Goal: Navigation & Orientation: Go to known website

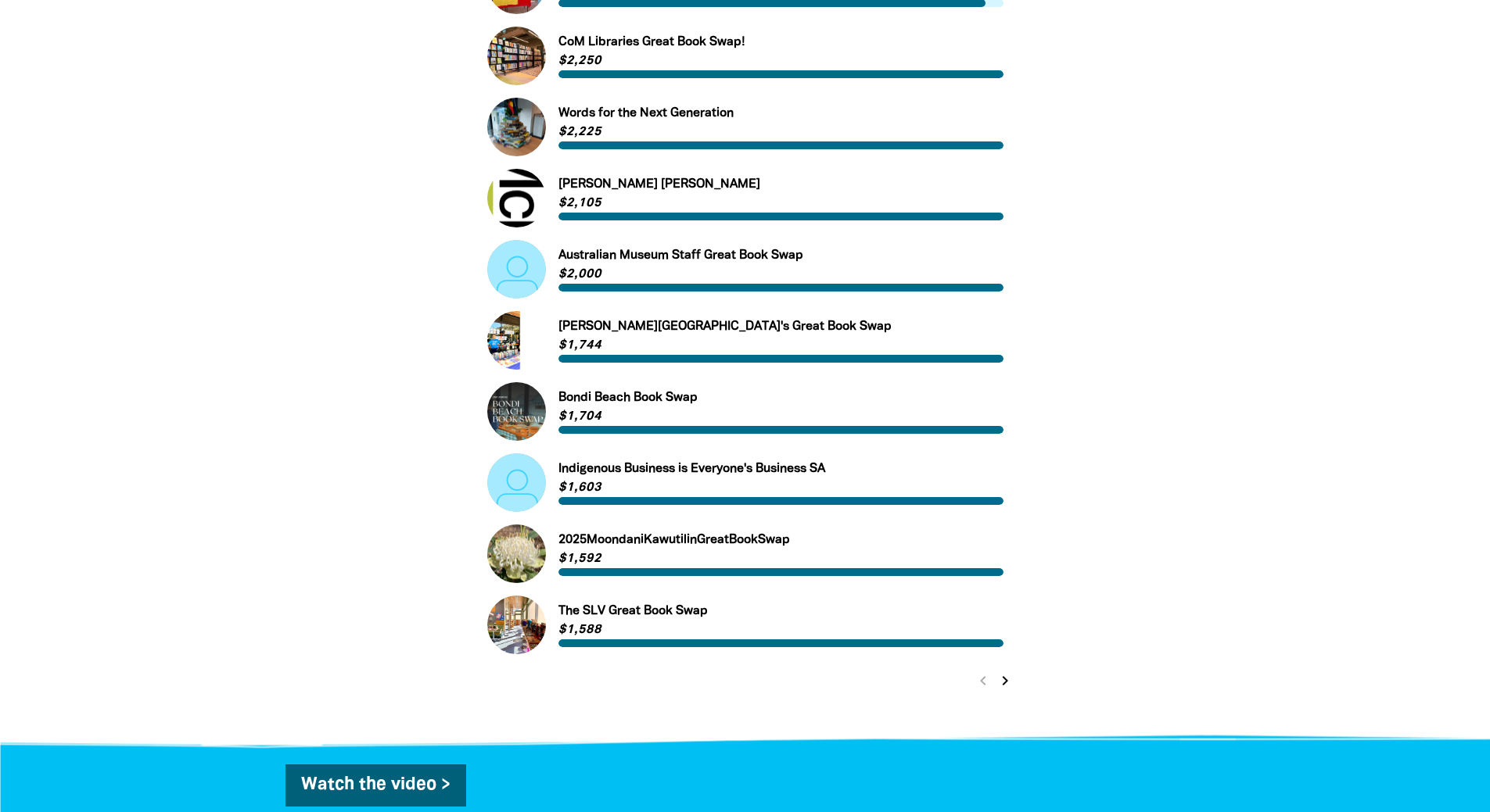
scroll to position [547, 0]
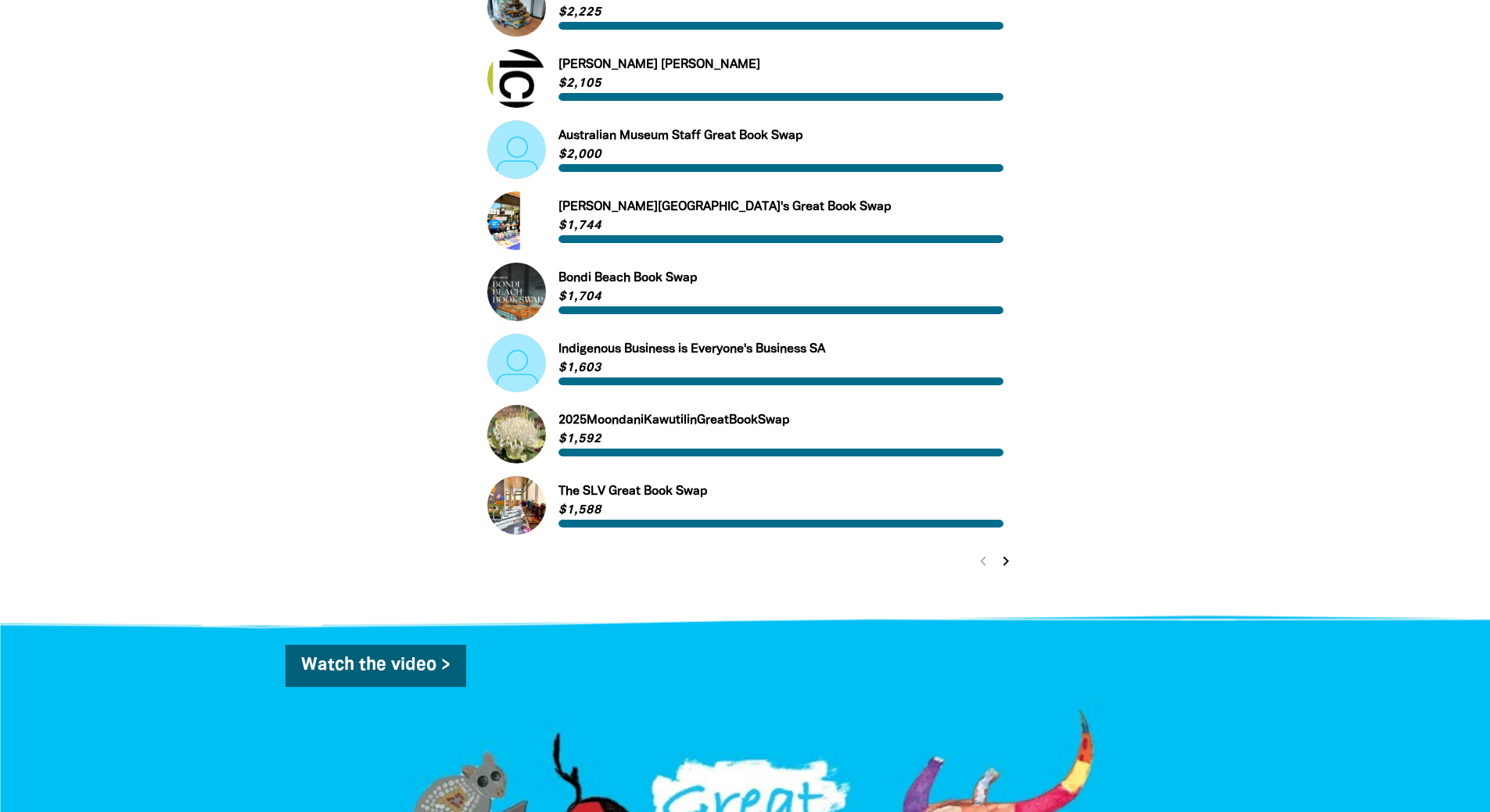
click at [1001, 568] on icon "chevron_right" at bounding box center [1006, 561] width 18 height 18
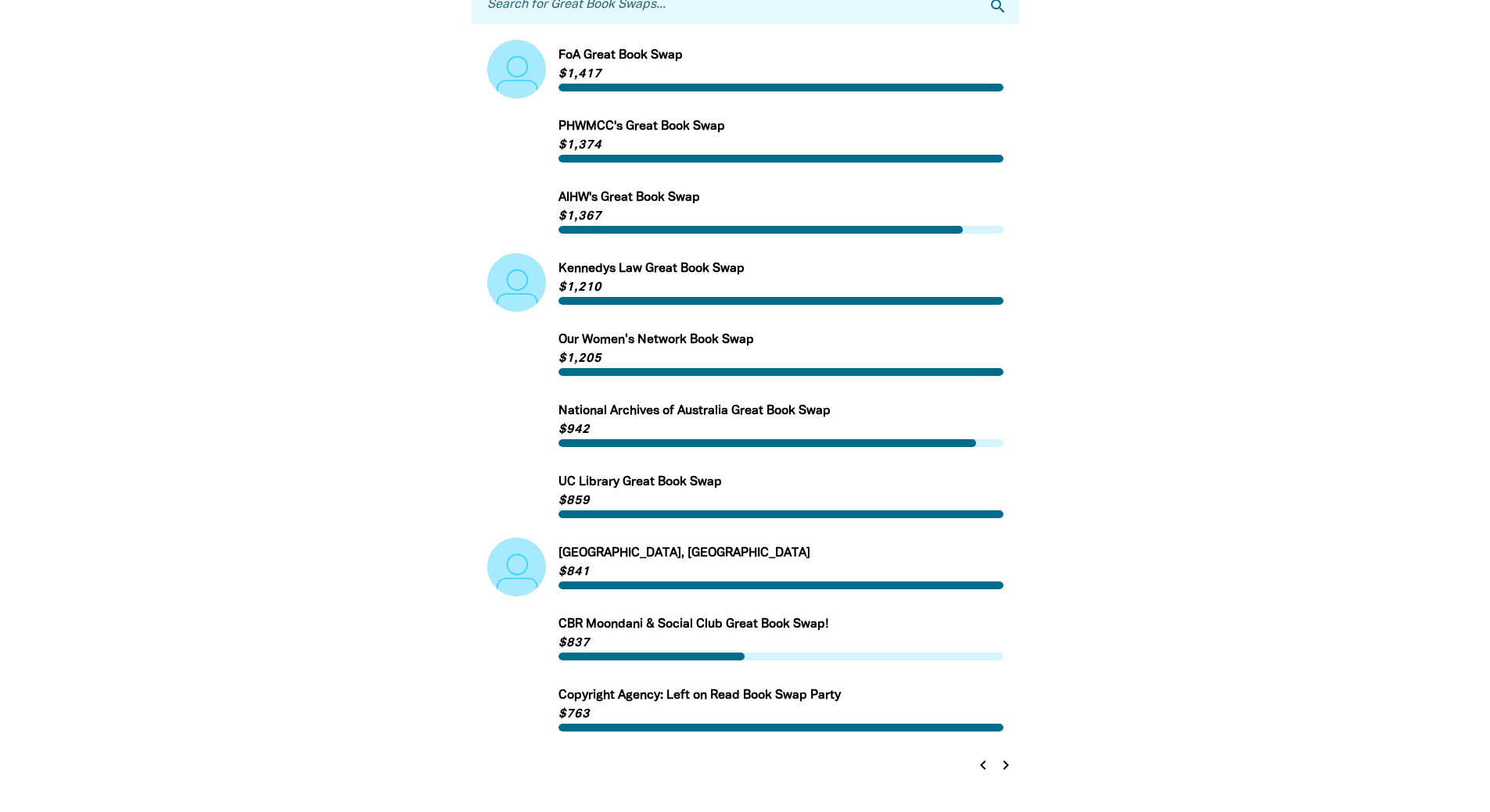
scroll to position [341, 0]
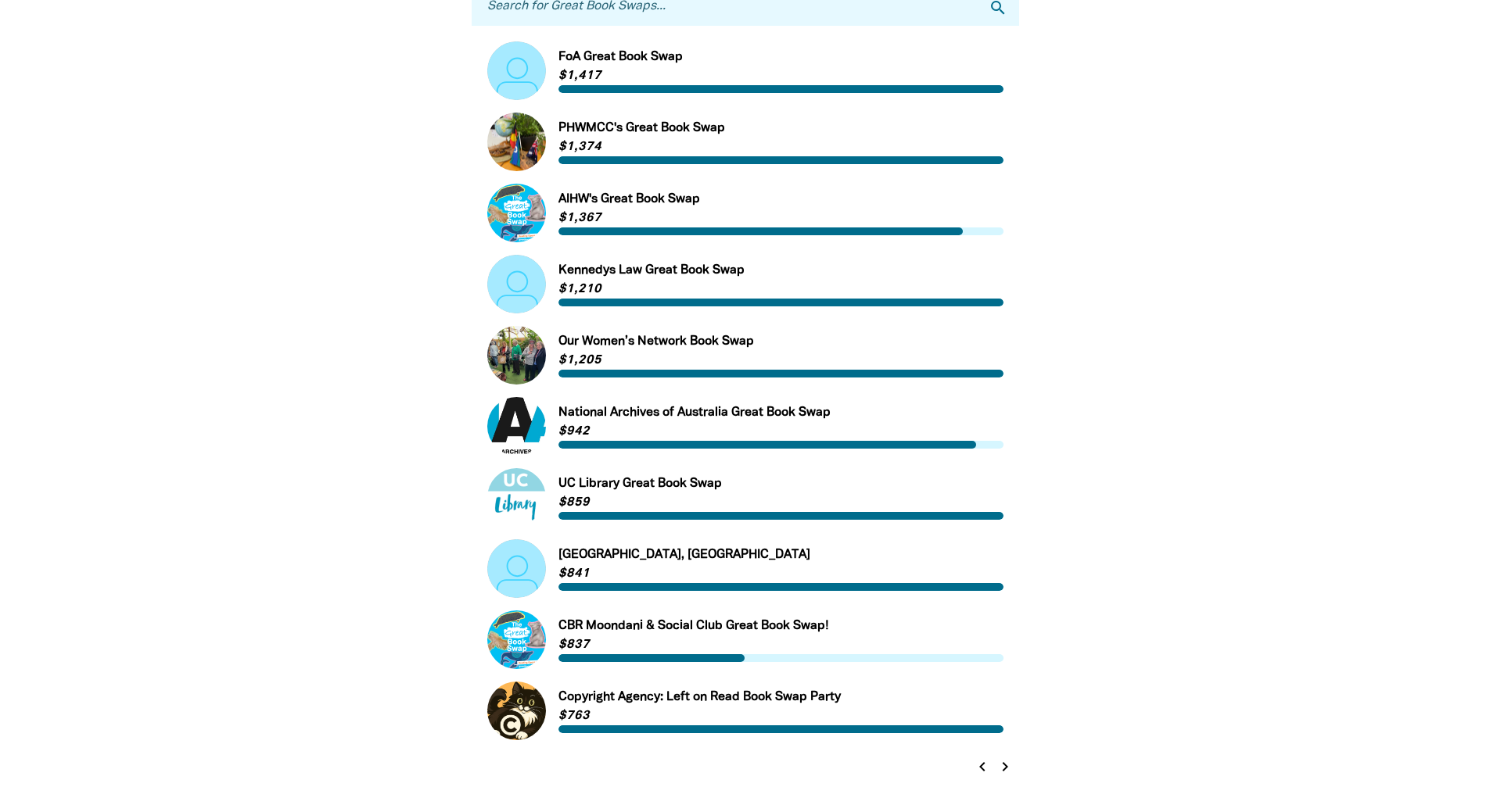
click at [978, 773] on icon "chevron_left" at bounding box center [982, 767] width 18 height 18
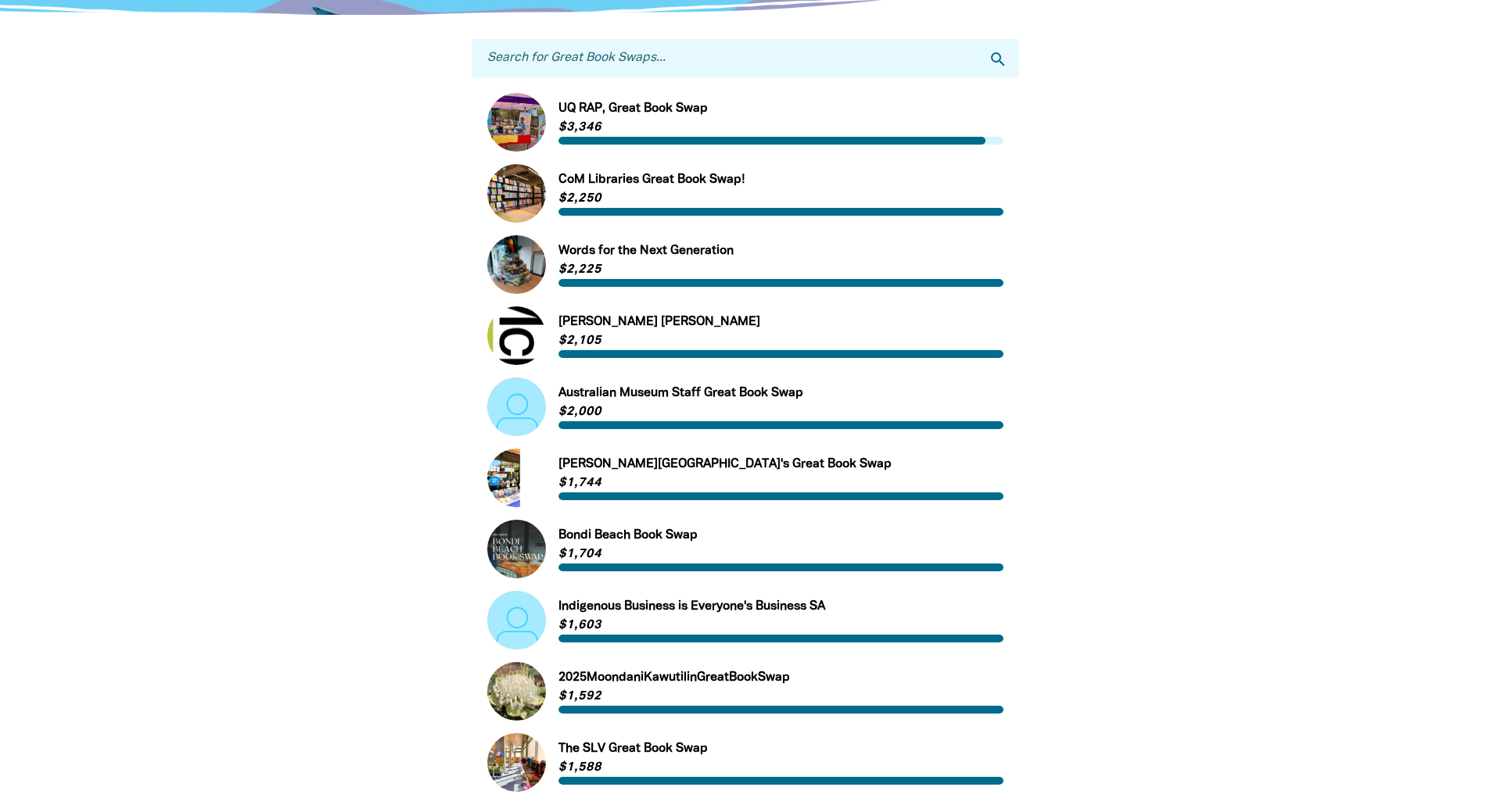
scroll to position [263, 0]
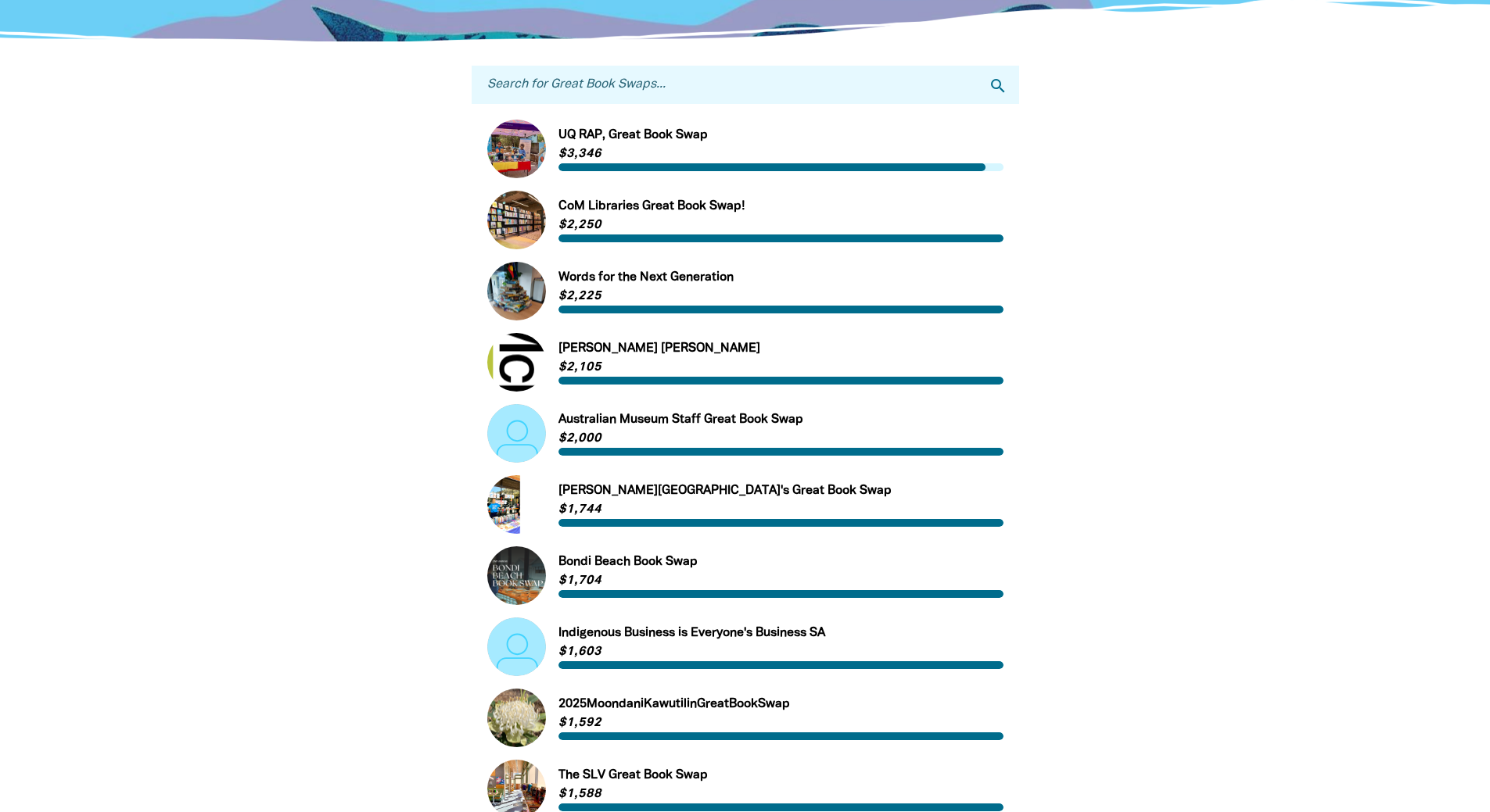
click at [691, 141] on link "Link to UQ RAP, Great Book Swap" at bounding box center [745, 149] width 516 height 59
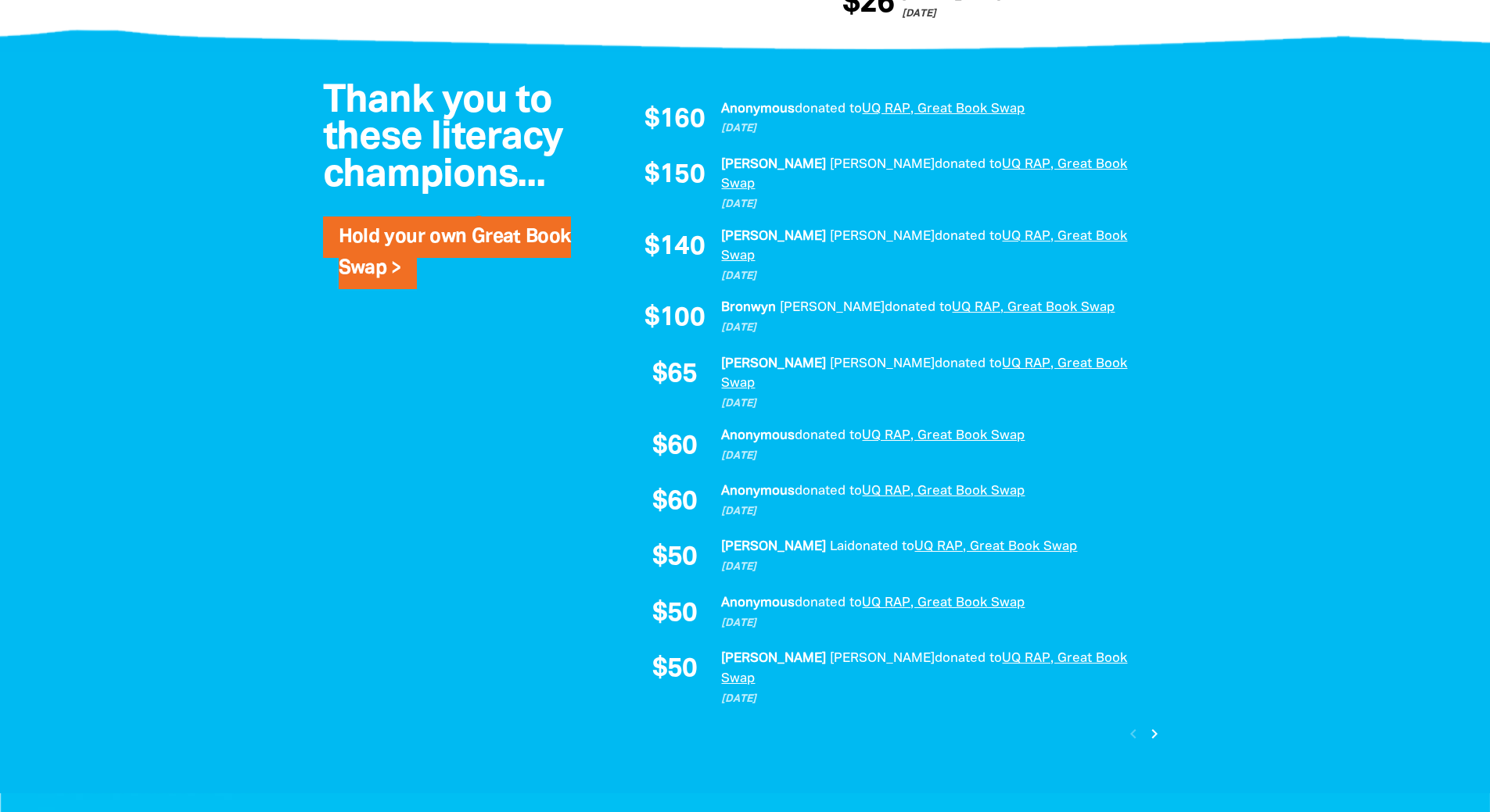
scroll to position [1016, 0]
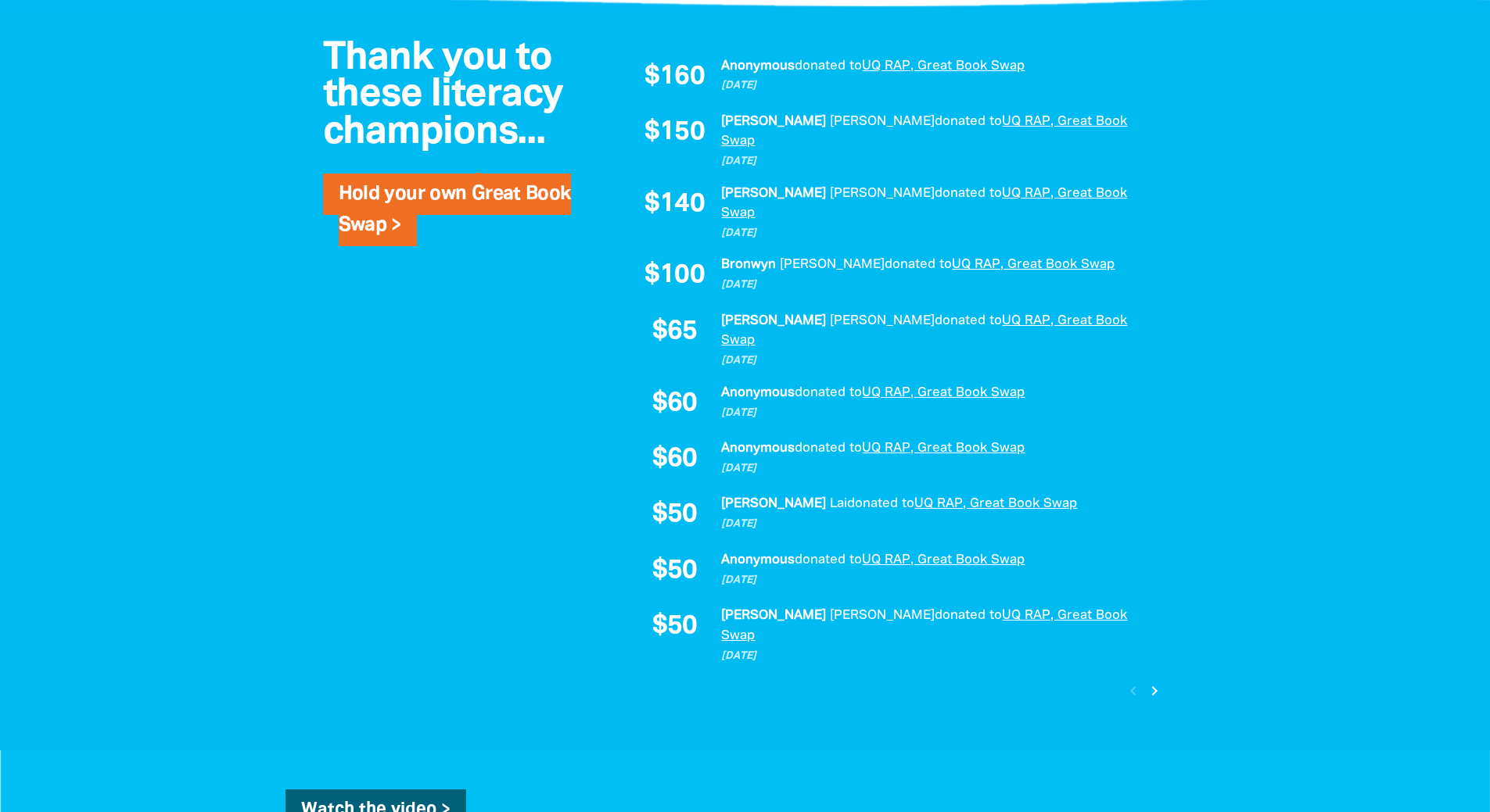
click at [1168, 622] on div "$160 Anonymous donated to UQ RAP, Great Book Swap 7 days ago $150 Dulcie Stewar…" at bounding box center [893, 380] width 594 height 678
click at [1153, 682] on icon "chevron_right" at bounding box center [1155, 691] width 18 height 18
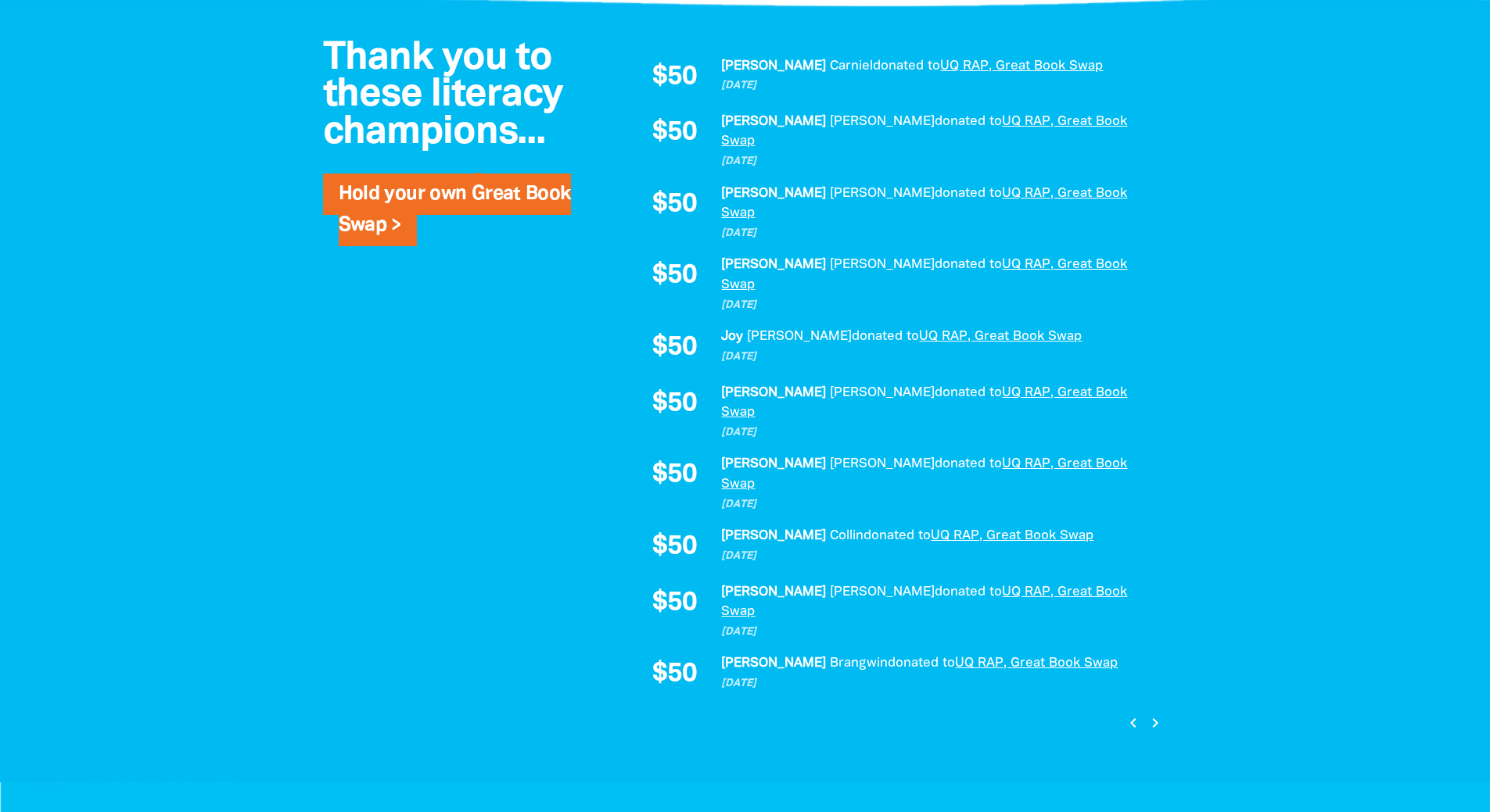
click at [1153, 713] on icon "chevron_right" at bounding box center [1155, 723] width 18 height 18
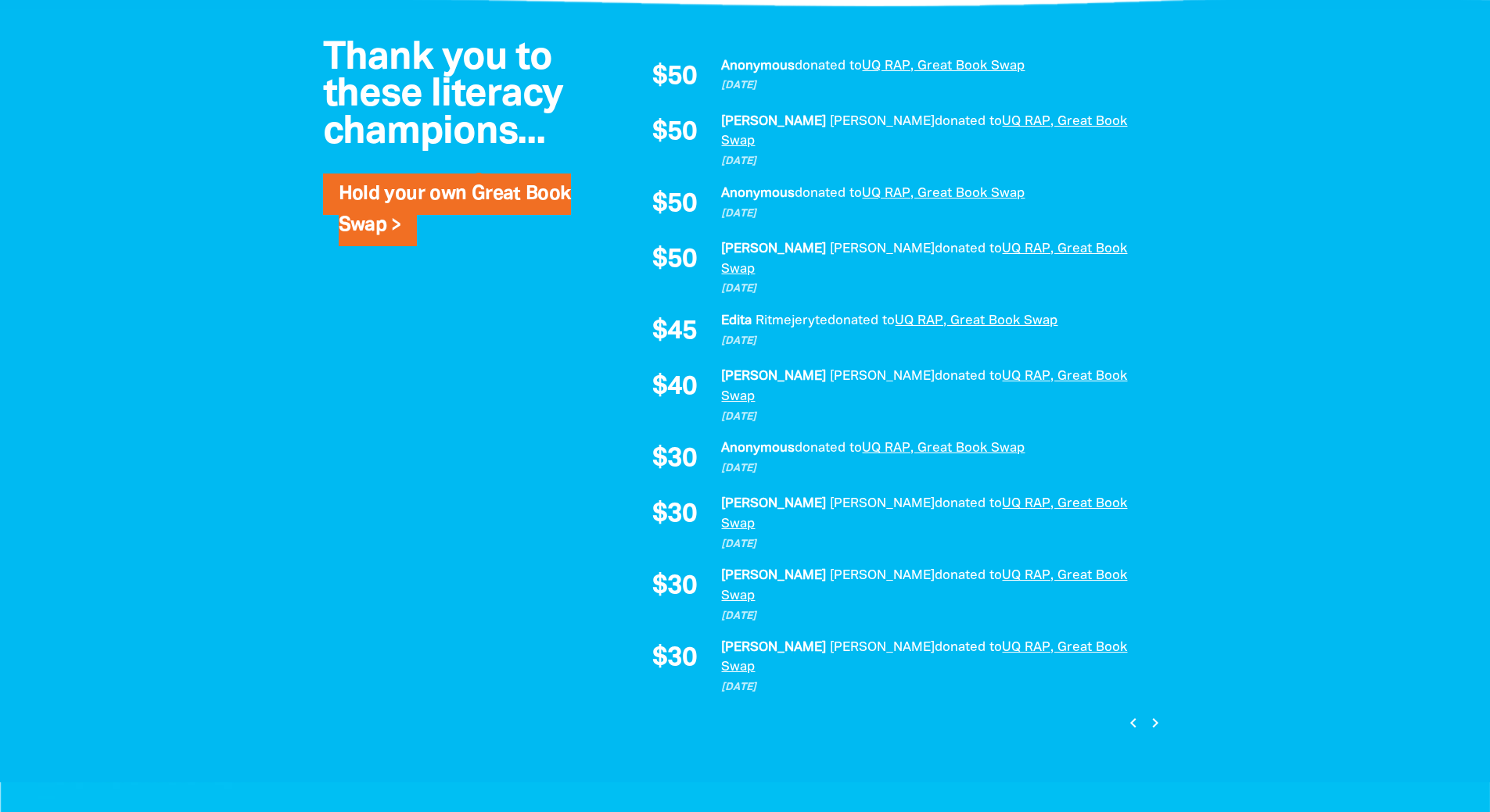
click at [1153, 713] on icon "chevron_right" at bounding box center [1155, 723] width 18 height 18
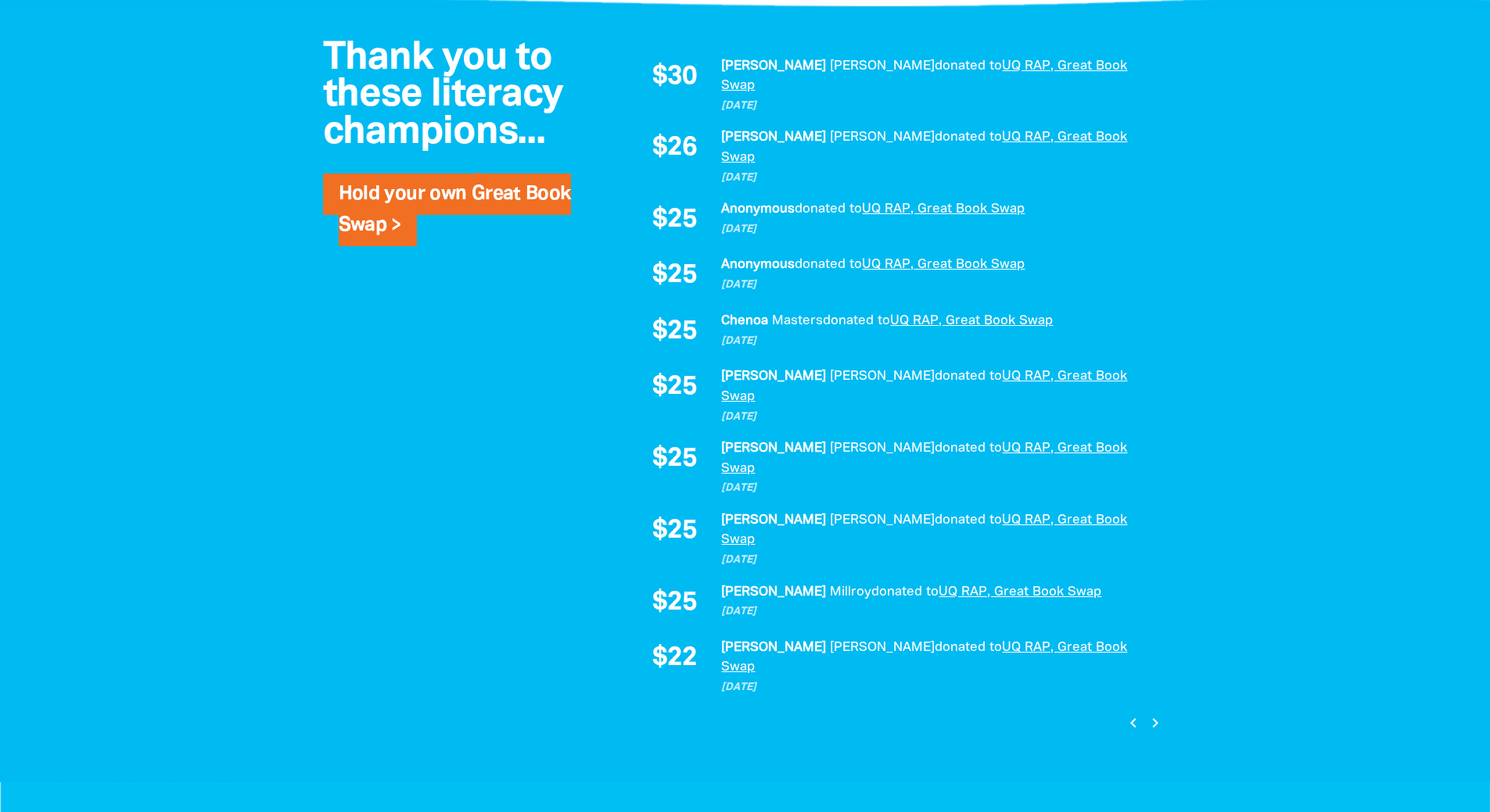
click at [1153, 713] on icon "chevron_right" at bounding box center [1155, 723] width 18 height 18
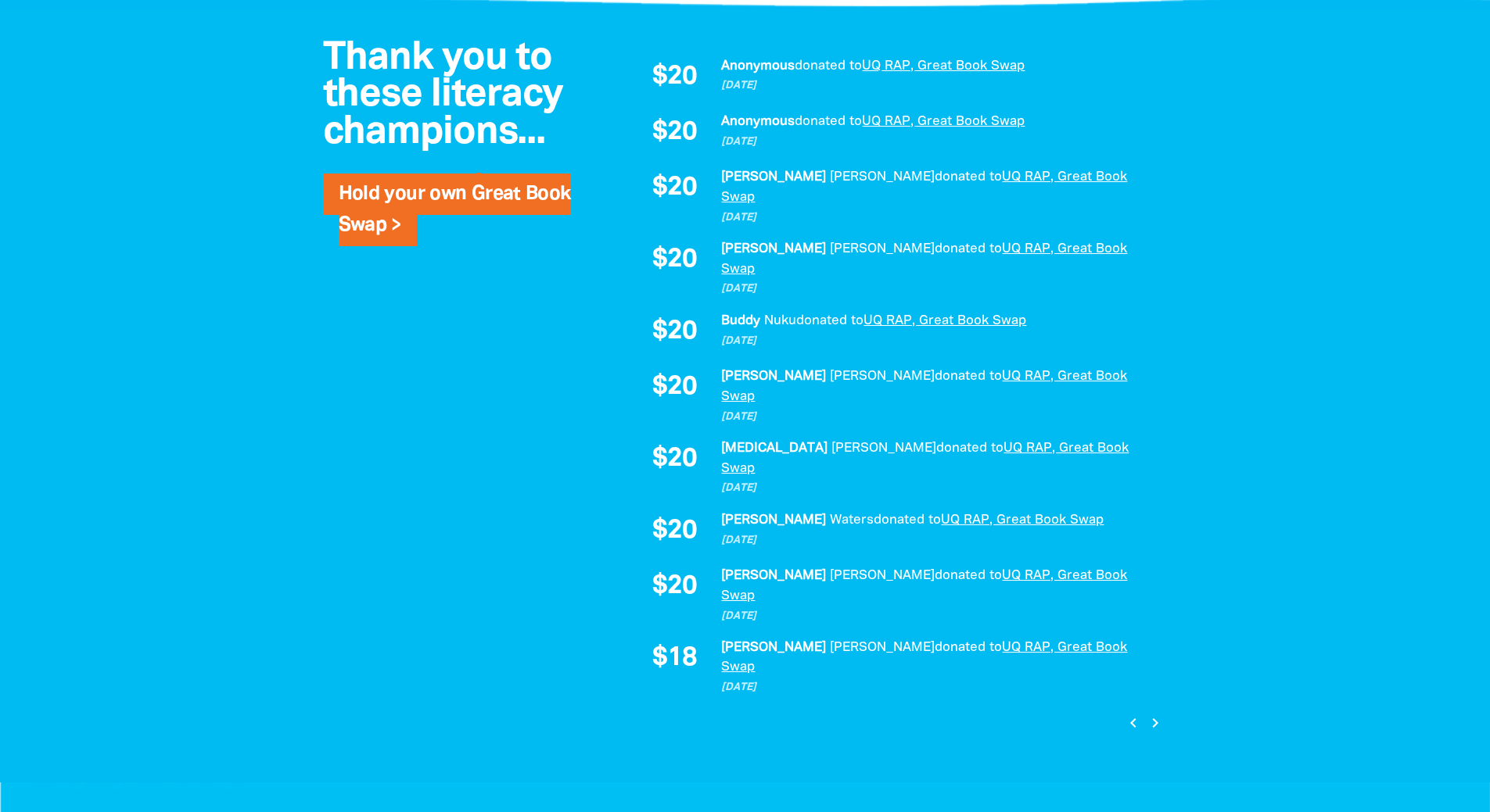
click at [1153, 713] on icon "chevron_right" at bounding box center [1155, 723] width 18 height 18
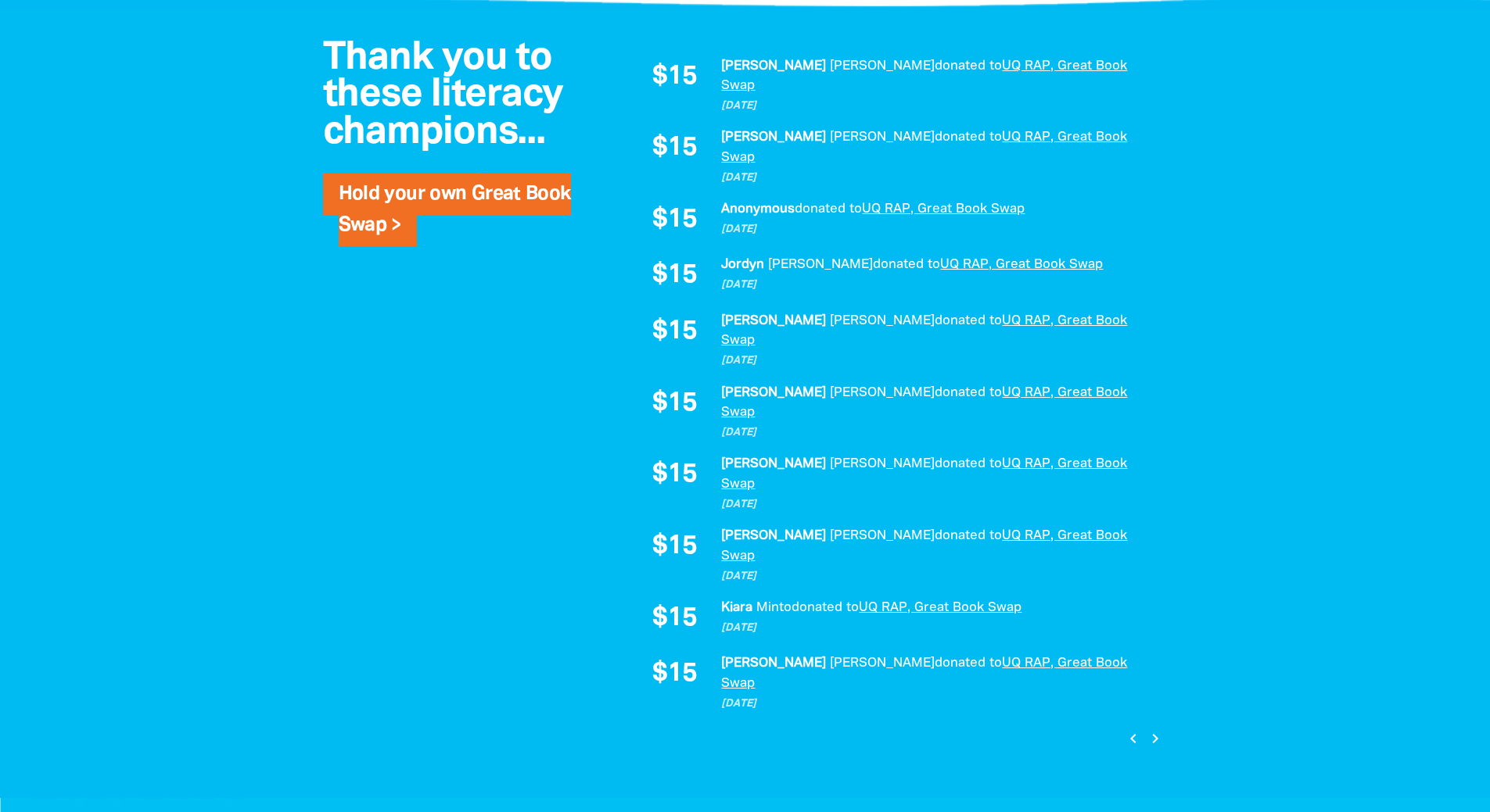
click at [1153, 729] on icon "chevron_right" at bounding box center [1155, 738] width 18 height 18
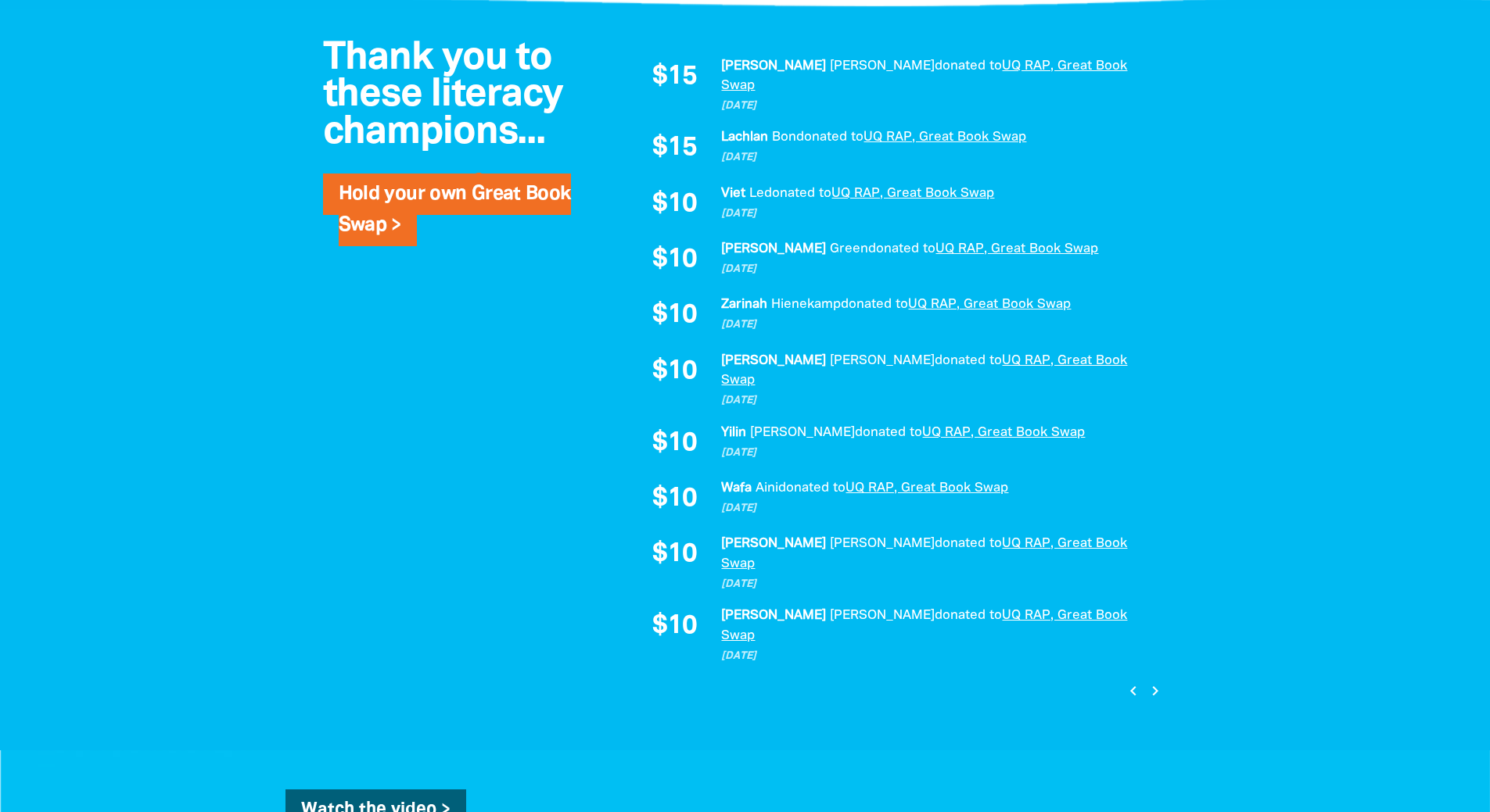
click at [1153, 682] on icon "chevron_right" at bounding box center [1155, 691] width 18 height 18
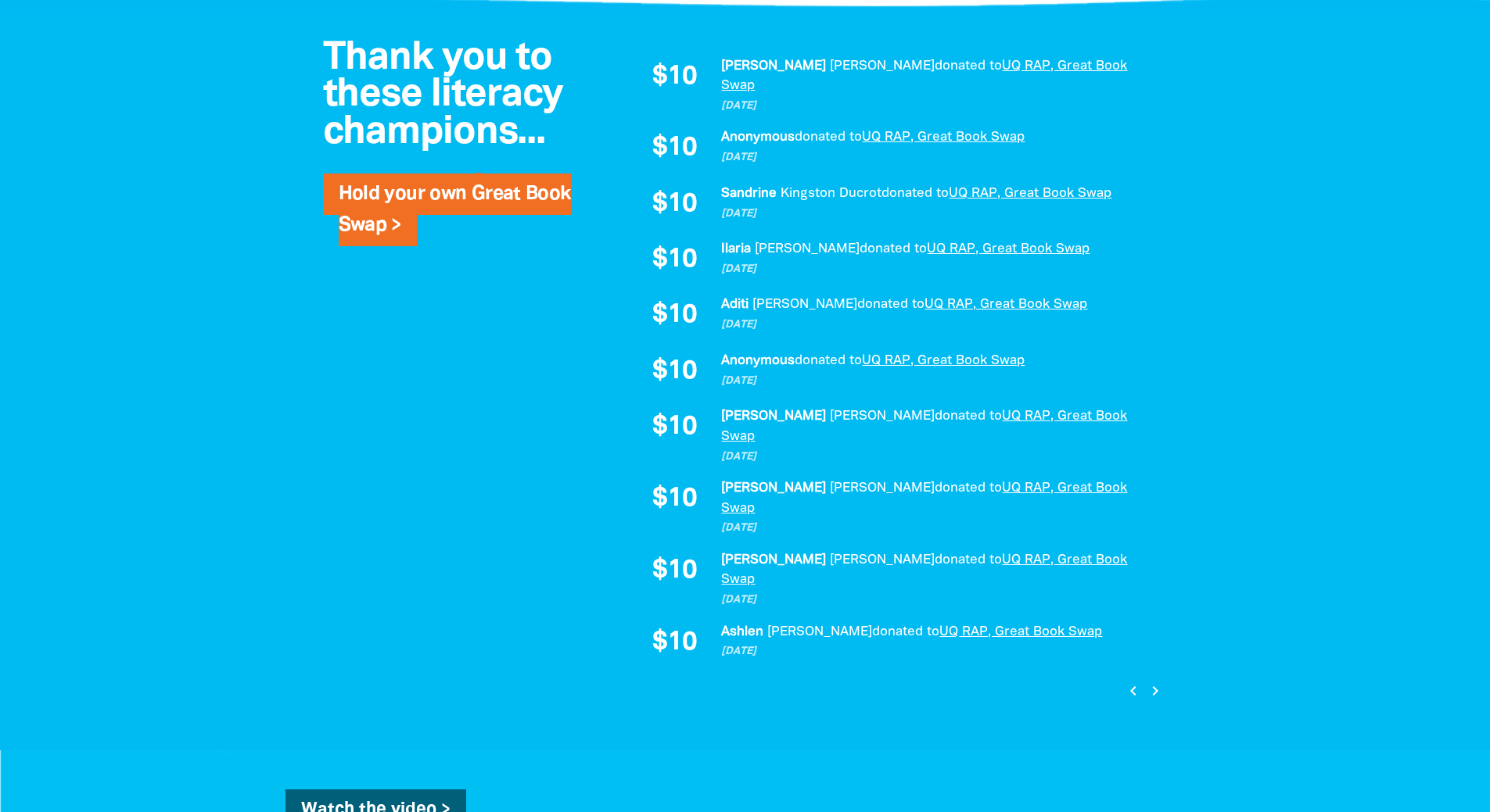
click at [1153, 682] on icon "chevron_right" at bounding box center [1155, 691] width 18 height 18
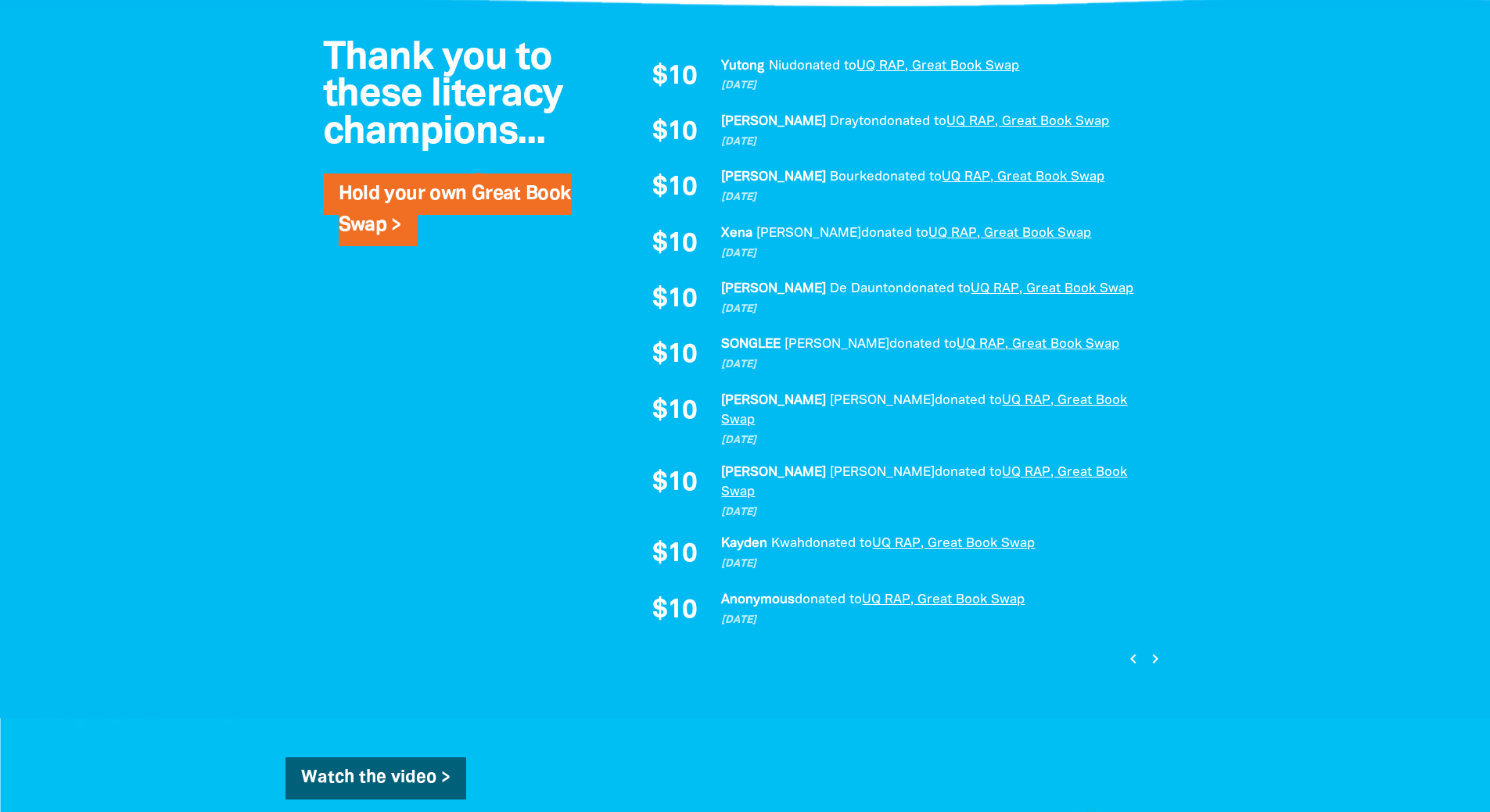
click at [1144, 649] on button "chevron_right" at bounding box center [1154, 659] width 21 height 21
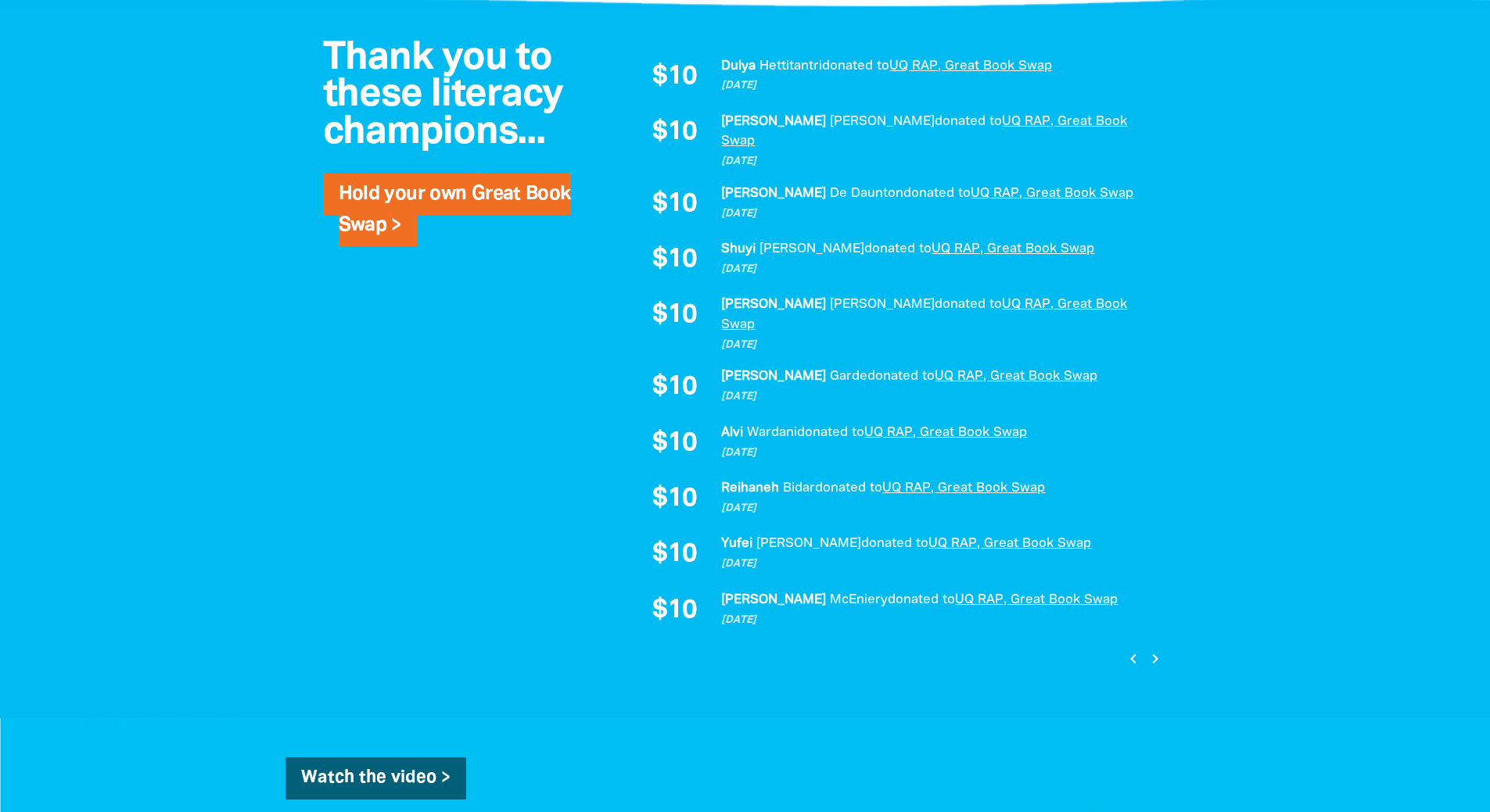
click at [1144, 649] on button "chevron_right" at bounding box center [1154, 659] width 21 height 21
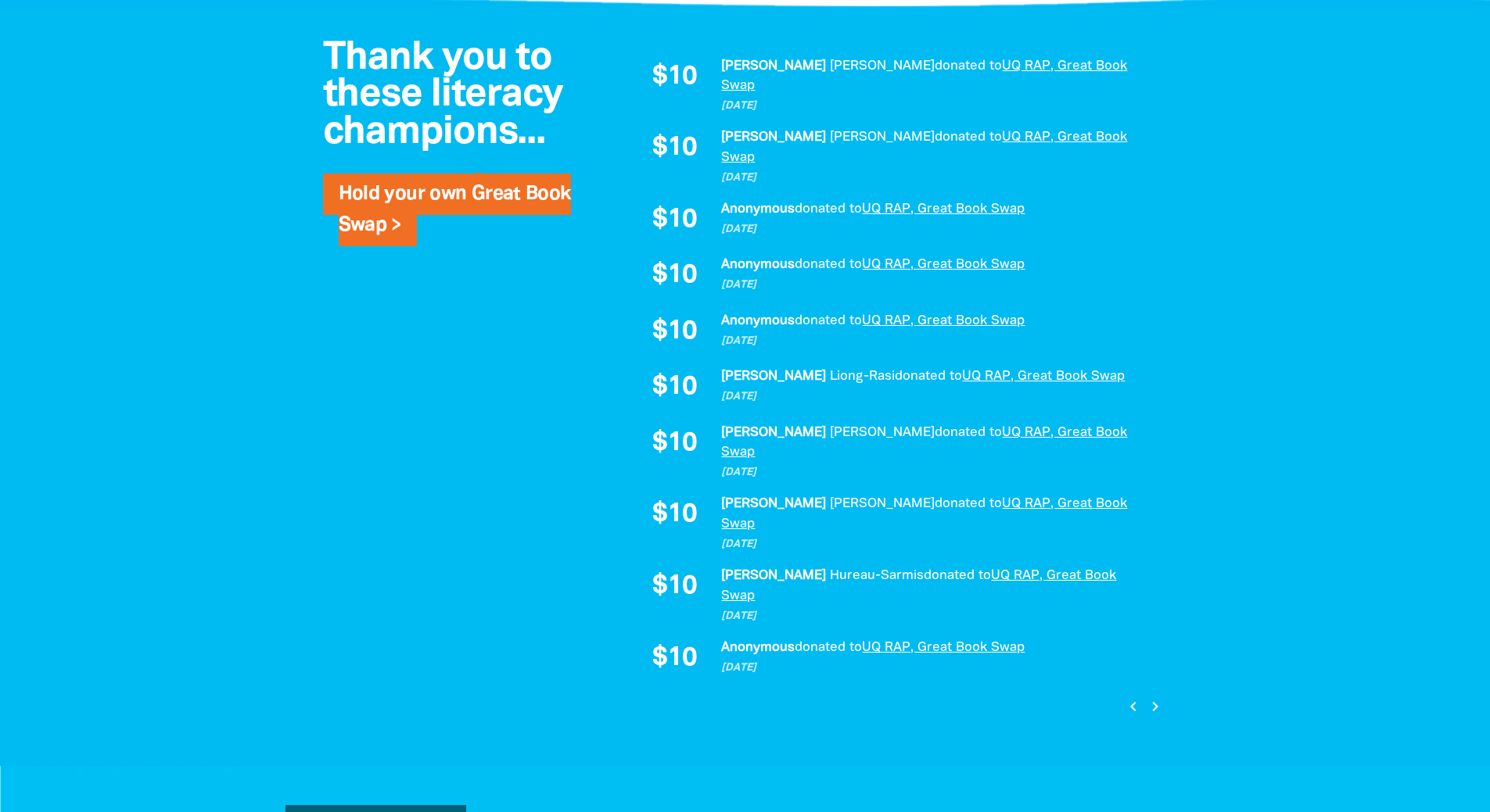
click at [1144, 697] on button "chevron_right" at bounding box center [1154, 707] width 21 height 21
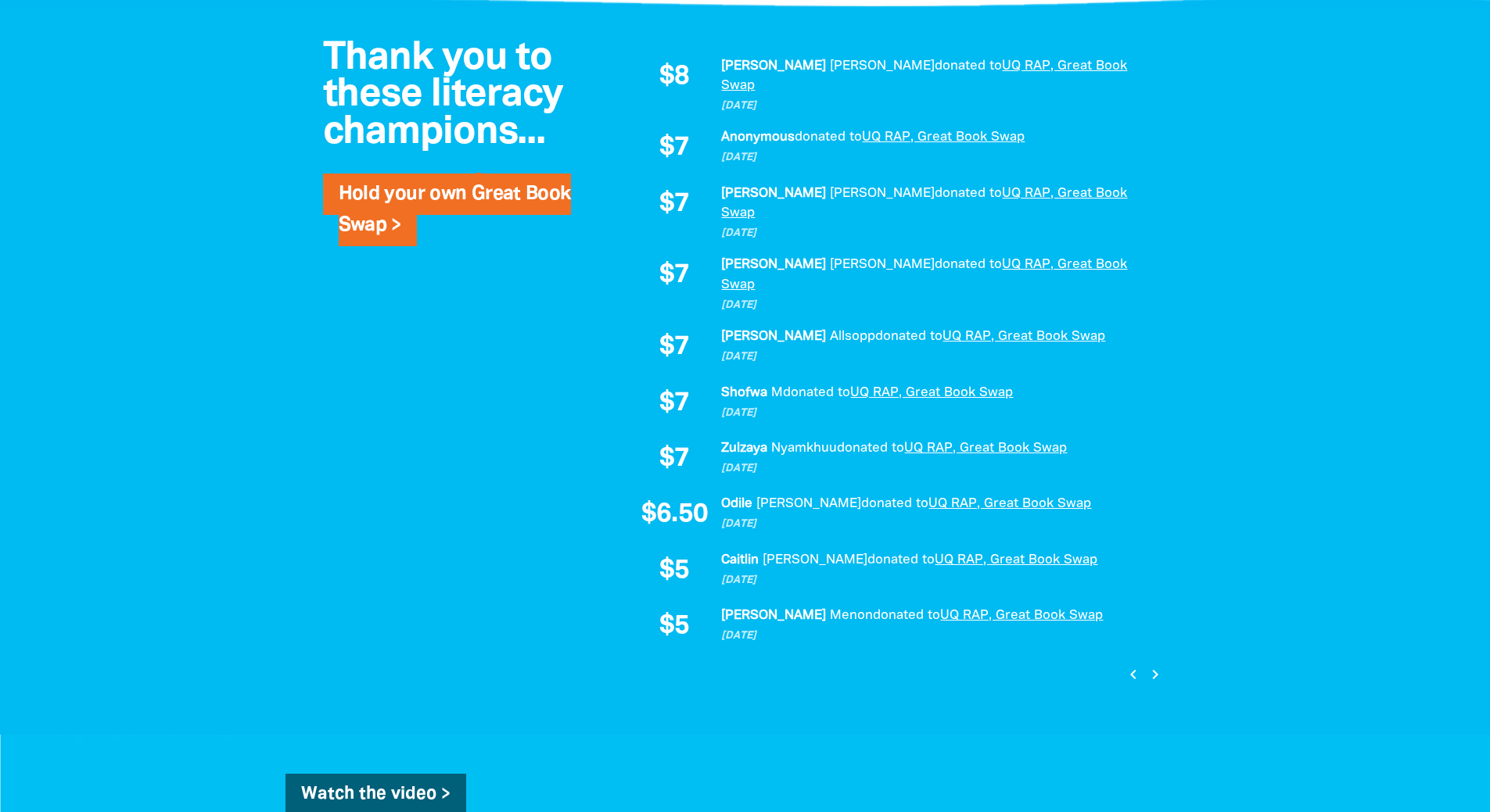
click at [1144, 665] on button "chevron_right" at bounding box center [1154, 675] width 21 height 21
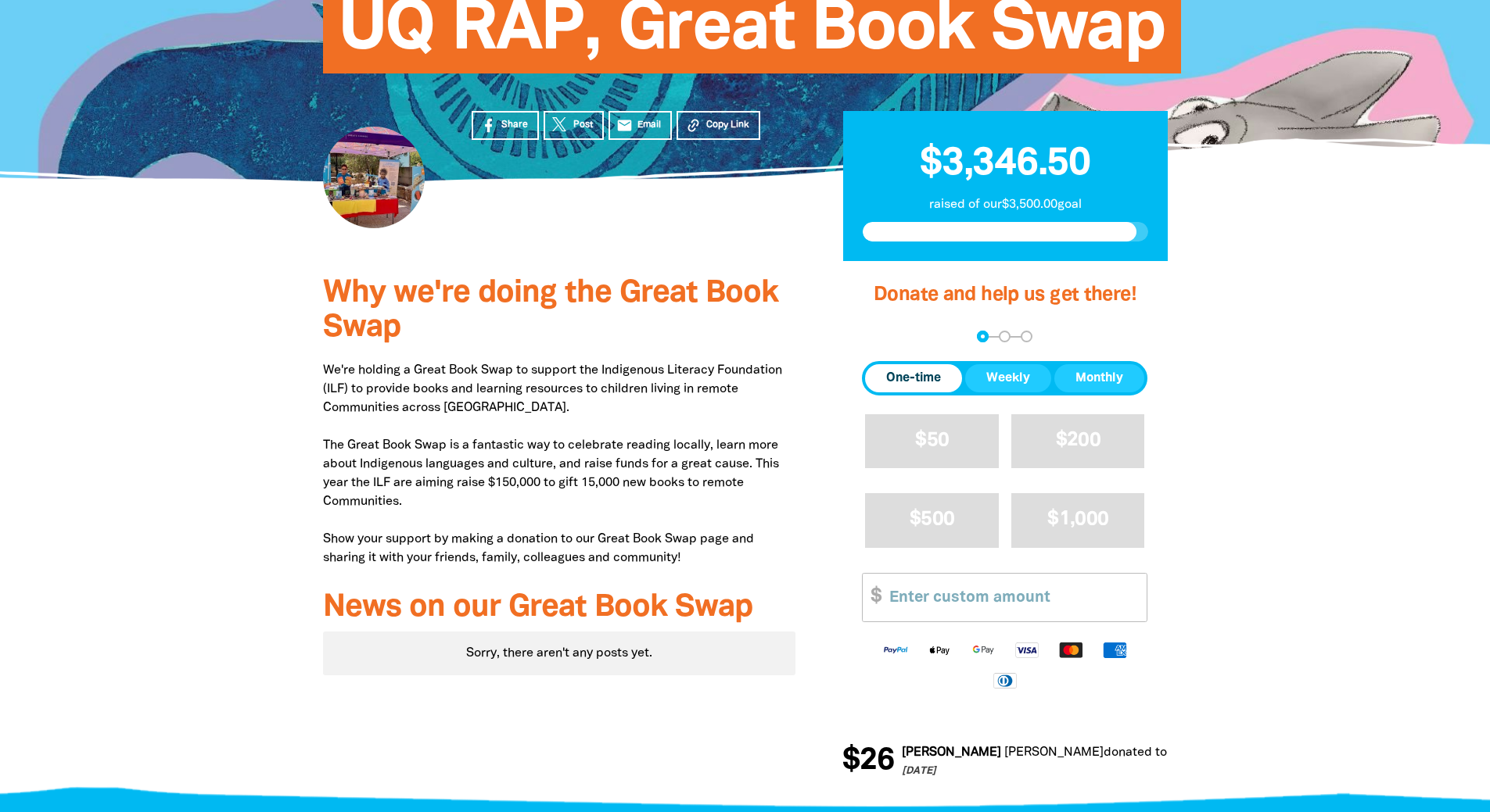
scroll to position [0, 0]
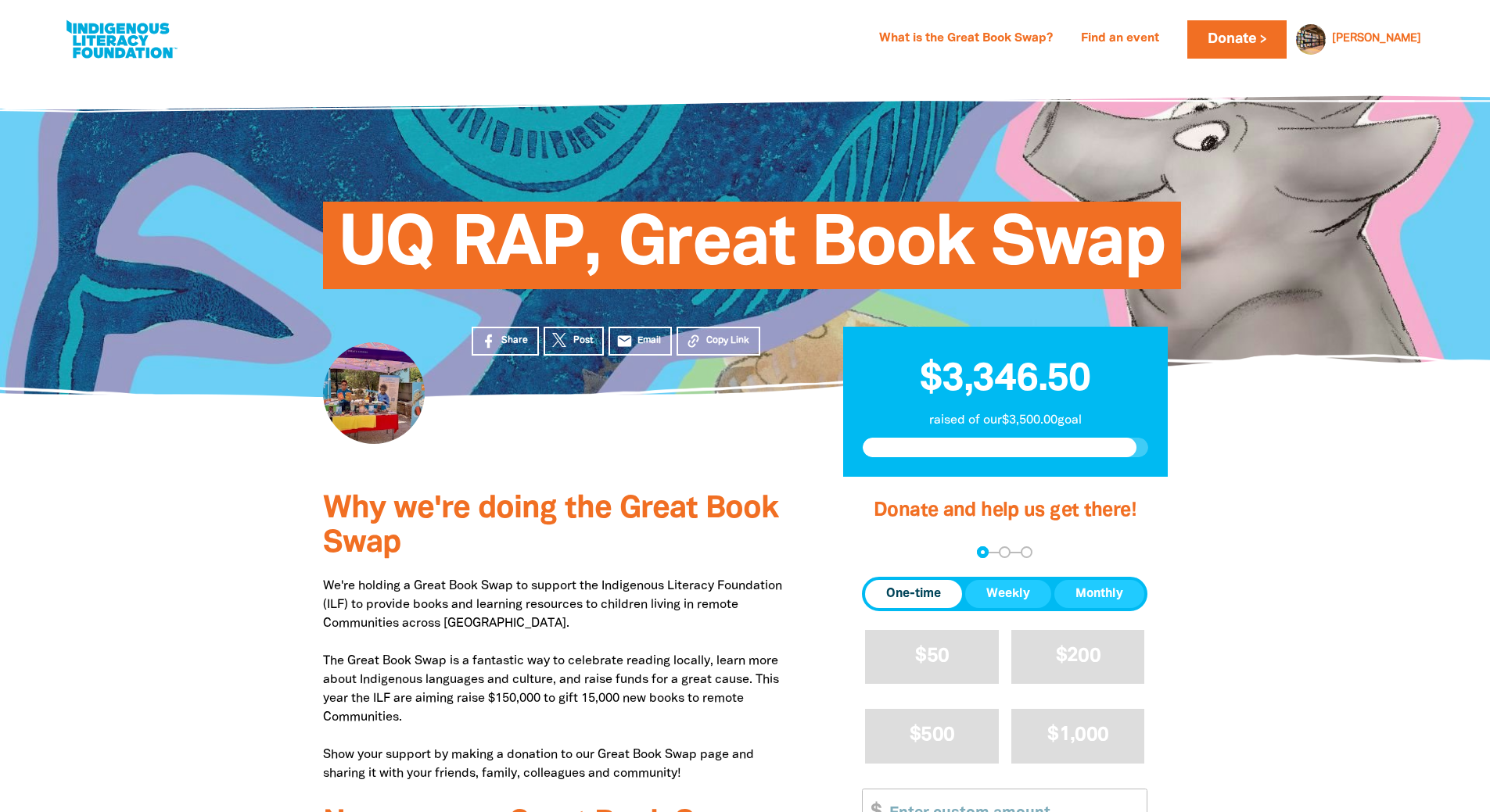
click at [99, 35] on link at bounding box center [121, 39] width 117 height 48
select select "AU"
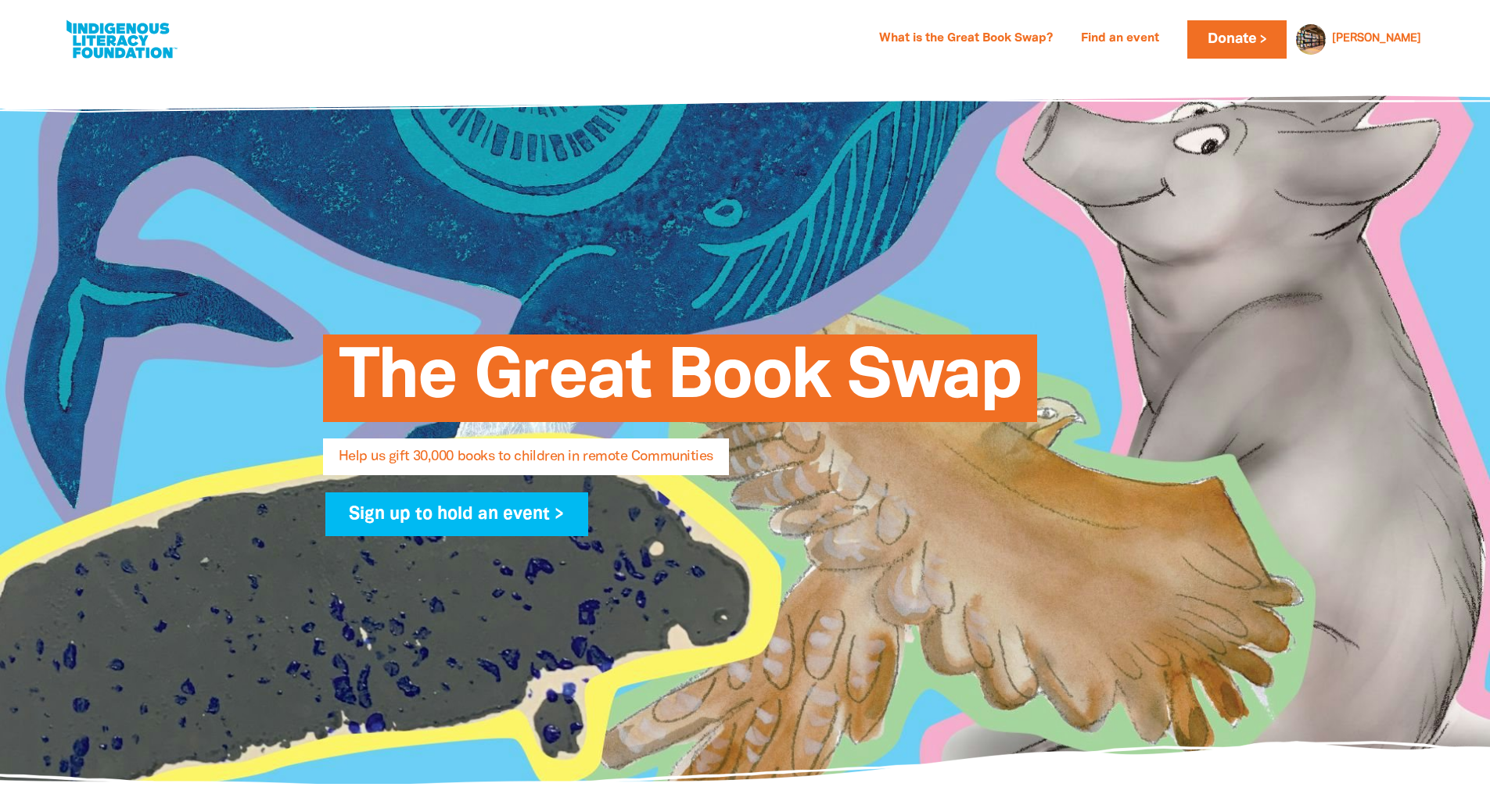
click at [100, 29] on link at bounding box center [121, 39] width 117 height 48
